Goal: Find specific page/section: Find specific page/section

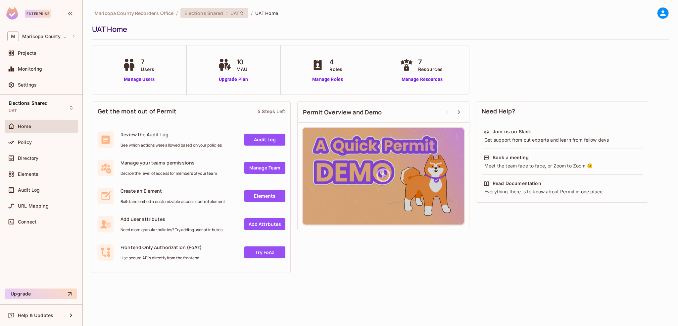
click at [203, 12] on span "Elections Shared" at bounding box center [203, 13] width 39 height 6
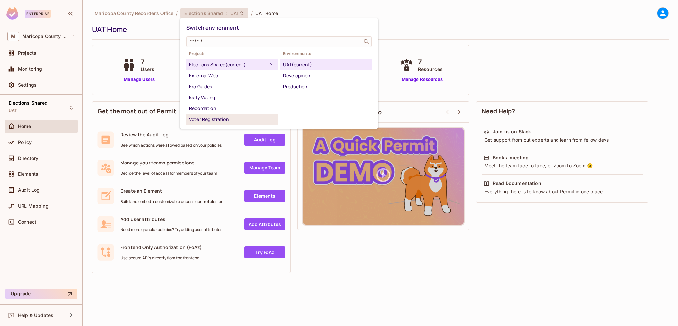
click at [205, 122] on div "Voter Registration" at bounding box center [232, 119] width 86 height 8
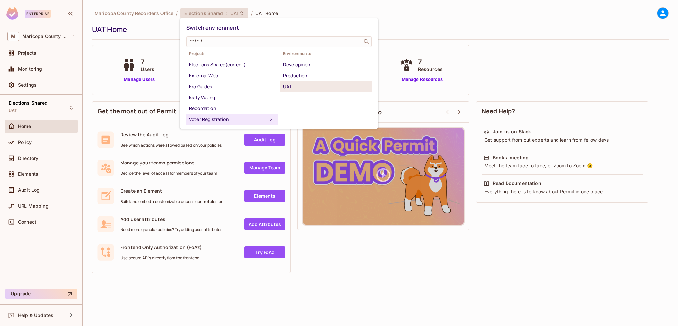
click at [292, 84] on div "UAT" at bounding box center [326, 86] width 86 height 8
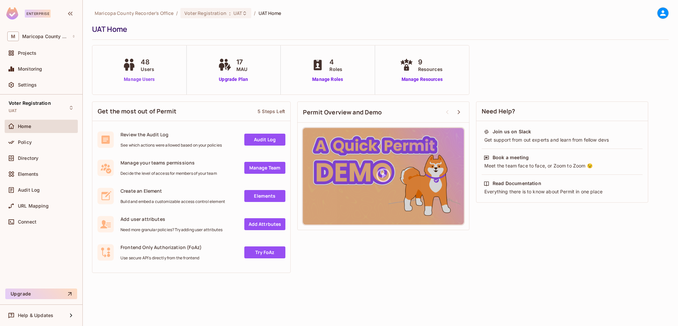
click at [144, 79] on link "Manage Users" at bounding box center [139, 79] width 37 height 7
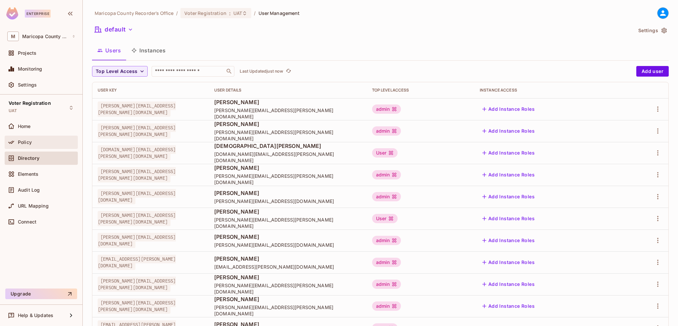
click at [21, 143] on span "Policy" at bounding box center [25, 141] width 14 height 5
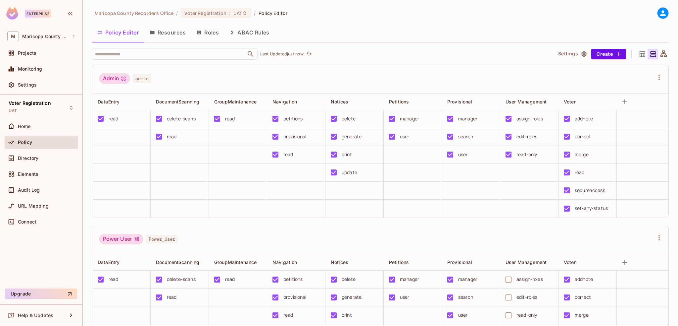
click at [428, 18] on div "Maricopa County Recorder's Office / Voter Registration : UAT / Policy Editor" at bounding box center [380, 13] width 577 height 12
click at [415, 39] on div "Policy Editor Resources Roles ABAC Rules" at bounding box center [380, 32] width 577 height 17
click at [386, 77] on div "Admin admin" at bounding box center [376, 79] width 555 height 13
click at [358, 74] on div "Admin admin" at bounding box center [376, 79] width 555 height 13
